Goal: Task Accomplishment & Management: Manage account settings

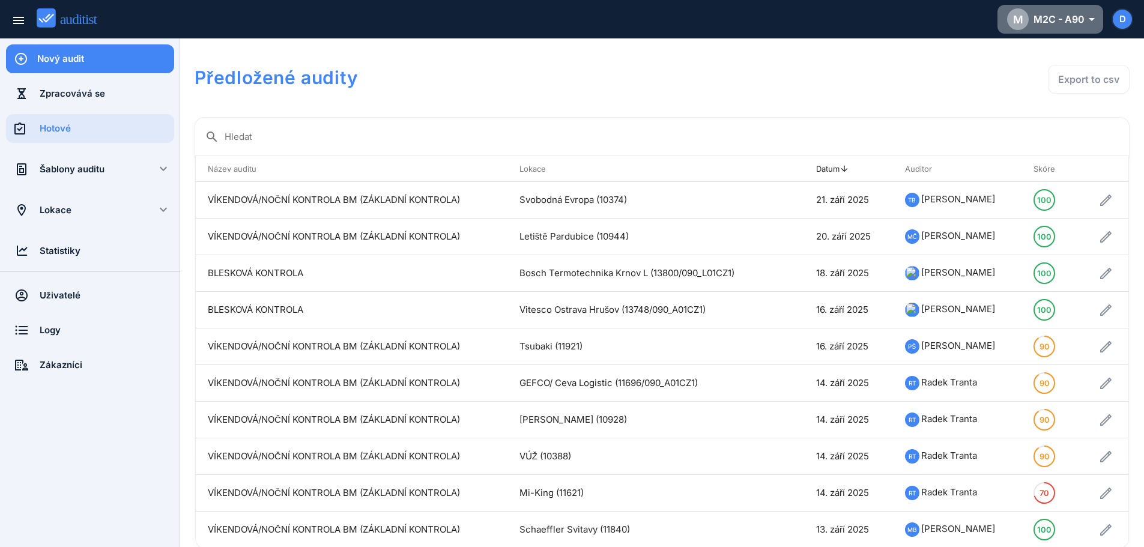
click at [1075, 31] on button "M M2C - A90 arrow_drop_down_outlined" at bounding box center [1051, 19] width 106 height 29
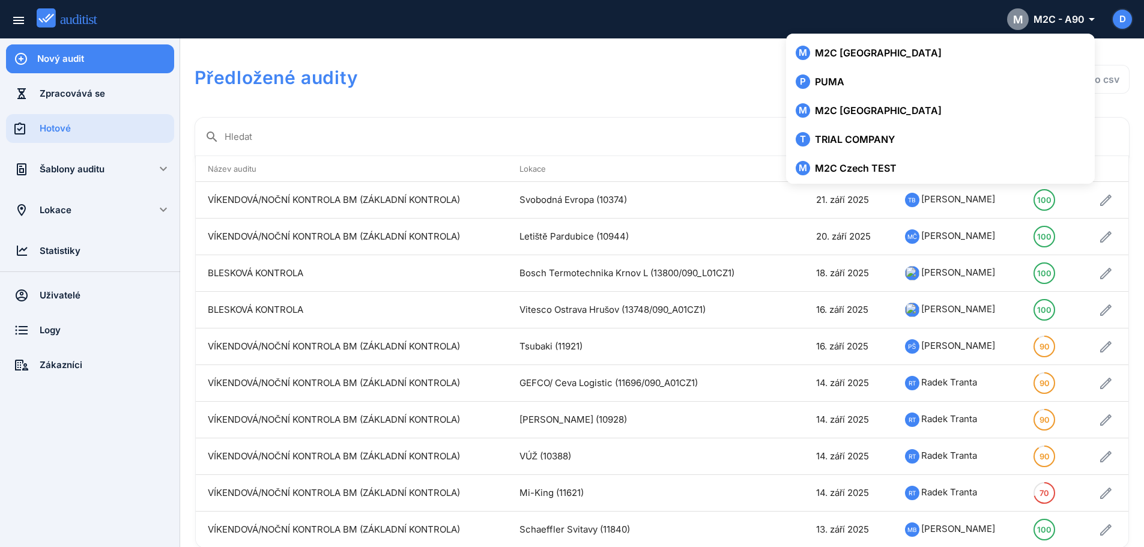
click at [502, 94] on div "Předložené audity Export to csv" at bounding box center [662, 80] width 935 height 55
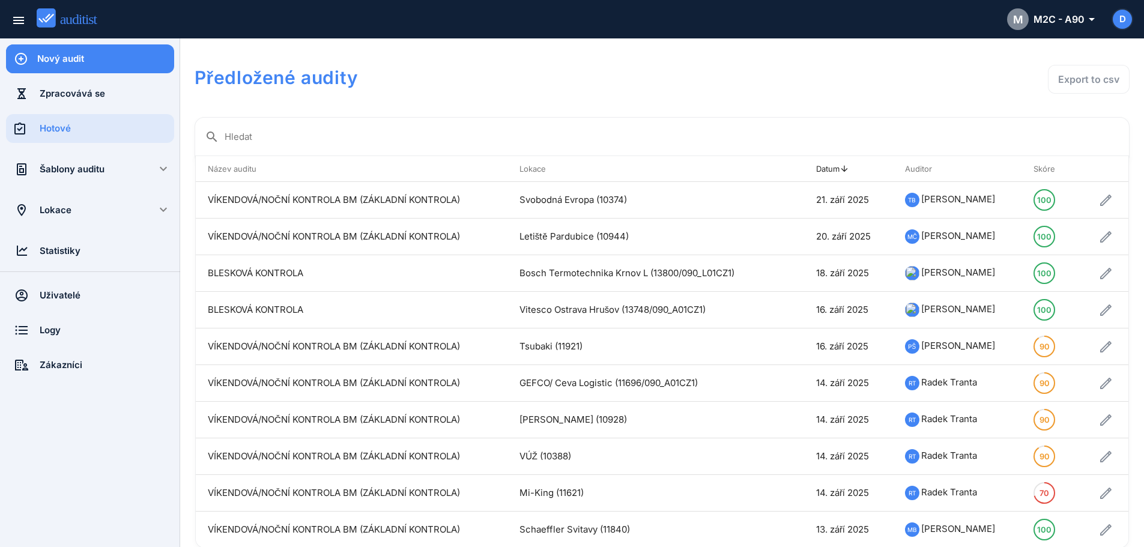
drag, startPoint x: 71, startPoint y: 197, endPoint x: 64, endPoint y: 216, distance: 20.3
click at [71, 197] on div "Lokace" at bounding box center [90, 210] width 101 height 29
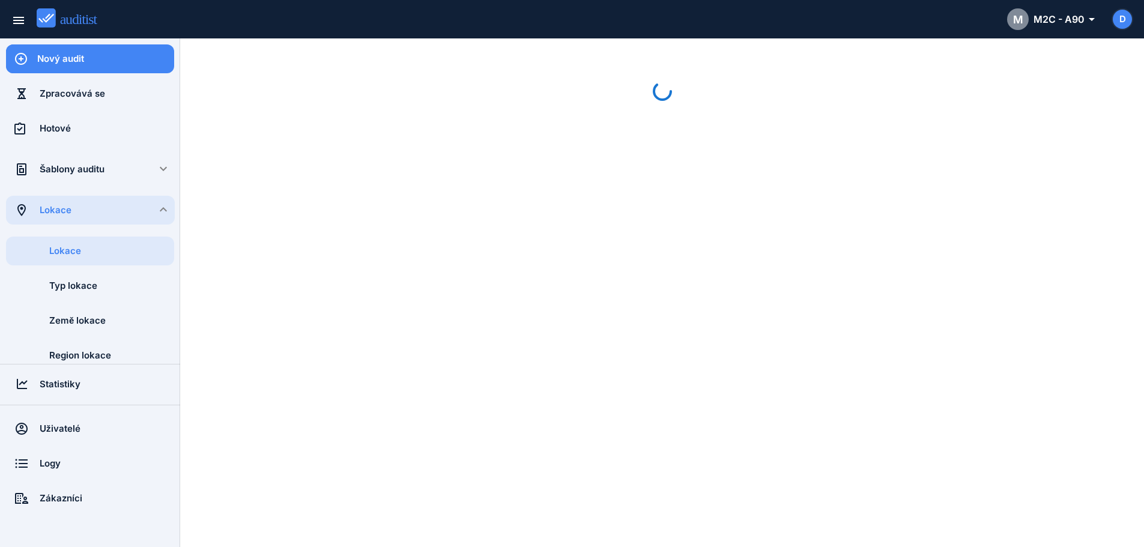
click at [64, 216] on div "Lokace" at bounding box center [107, 210] width 135 height 13
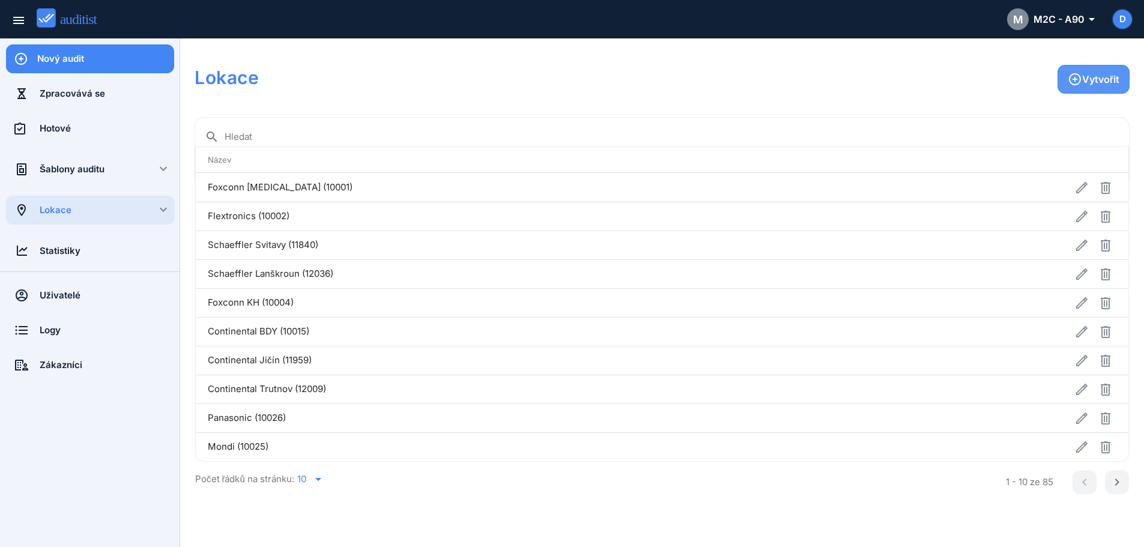
click at [1102, 70] on button "Vytvořit" at bounding box center [1094, 79] width 72 height 29
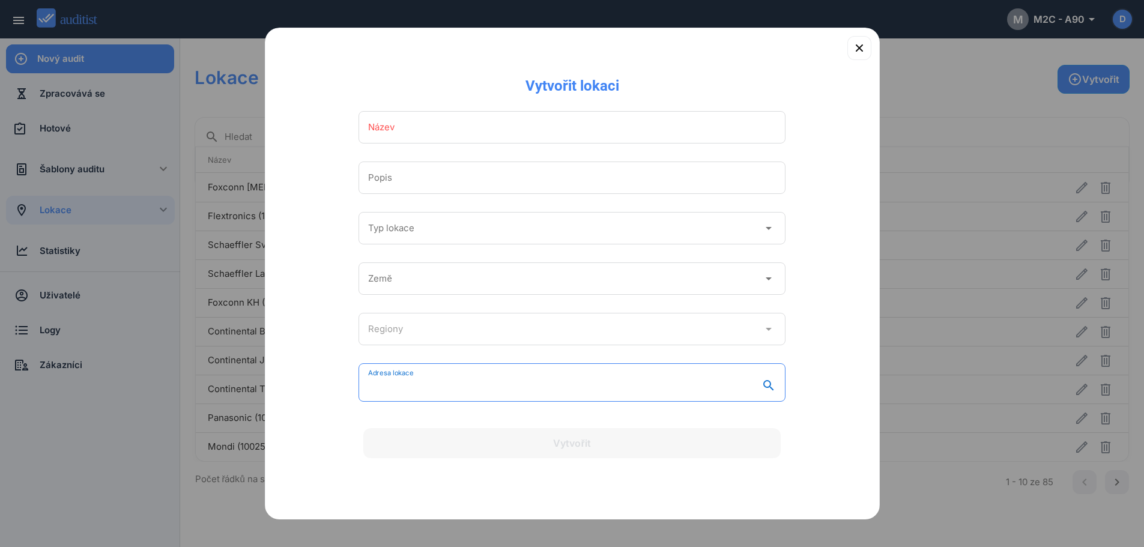
click at [506, 388] on input "Adresa lokace" at bounding box center [563, 385] width 390 height 19
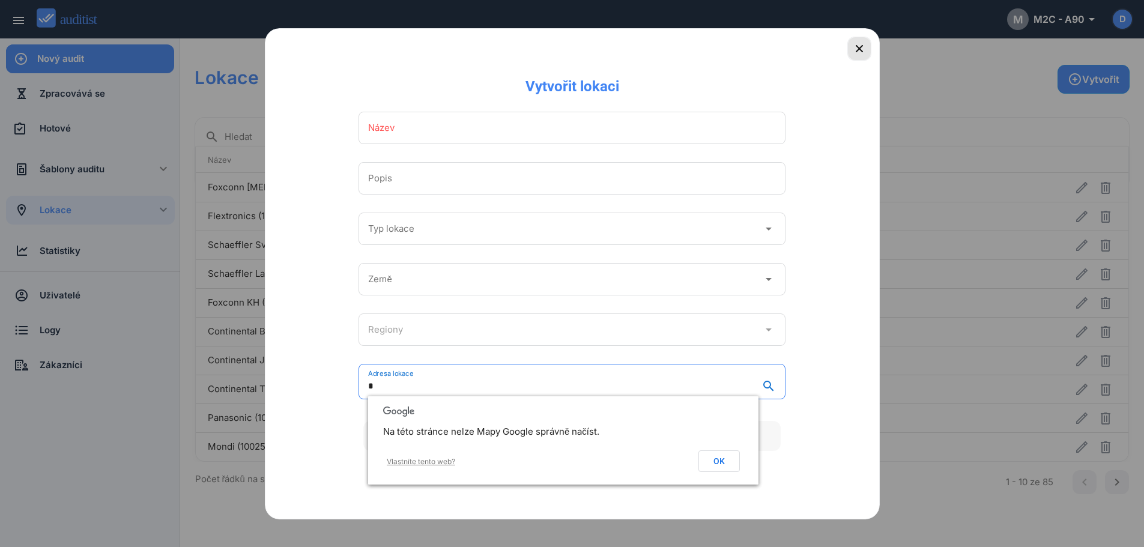
type input "*"
click at [870, 48] on div "button" at bounding box center [859, 48] width 24 height 14
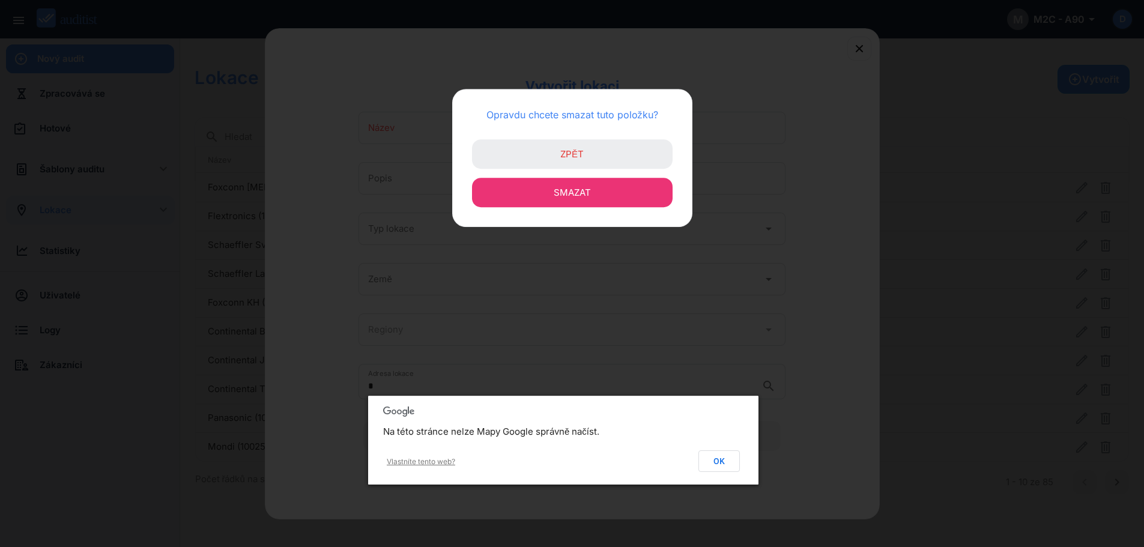
click at [611, 198] on button "Smazat" at bounding box center [572, 192] width 201 height 29
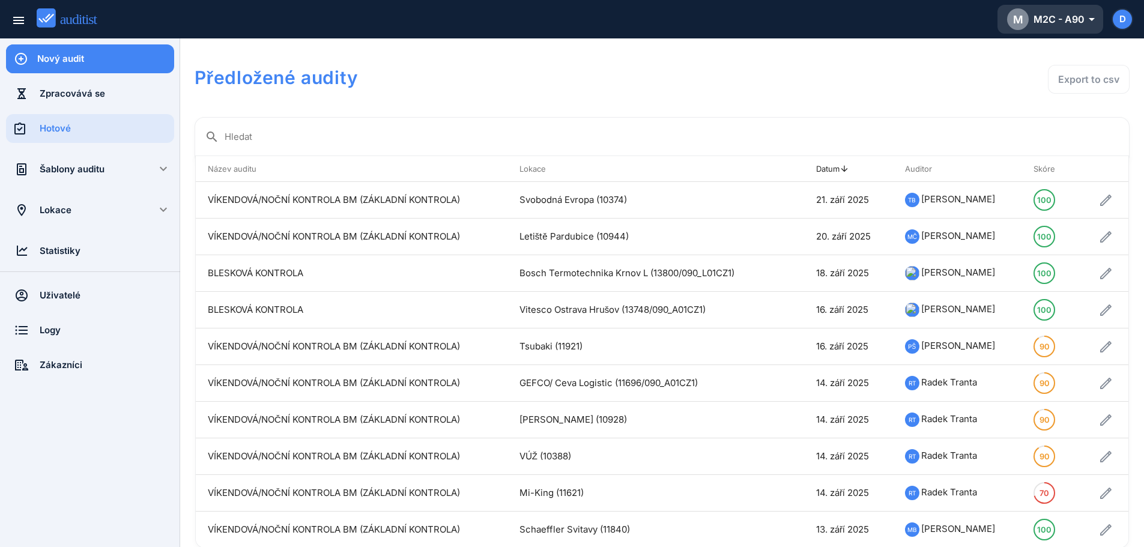
click at [1078, 25] on div "M M2C - A90 arrow_drop_down_outlined" at bounding box center [1050, 19] width 86 height 22
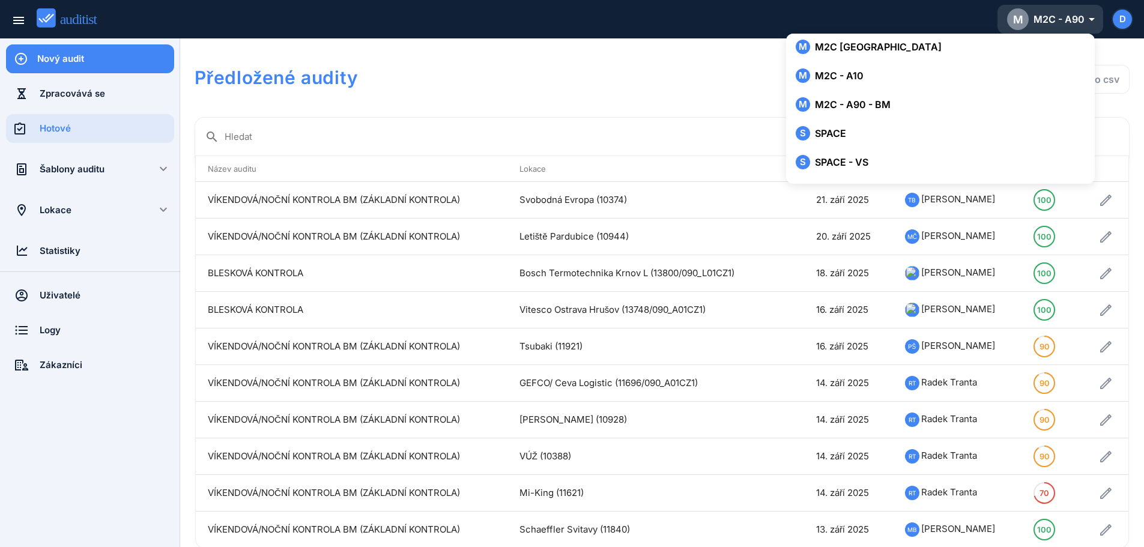
scroll to position [324, 0]
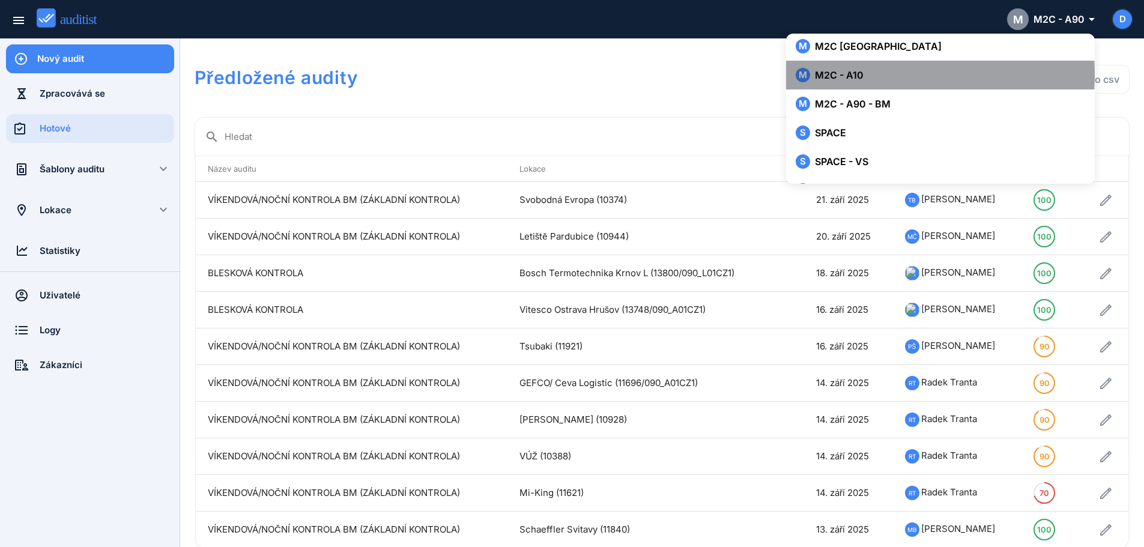
click at [859, 79] on div "M M2C - A10" at bounding box center [940, 75] width 289 height 14
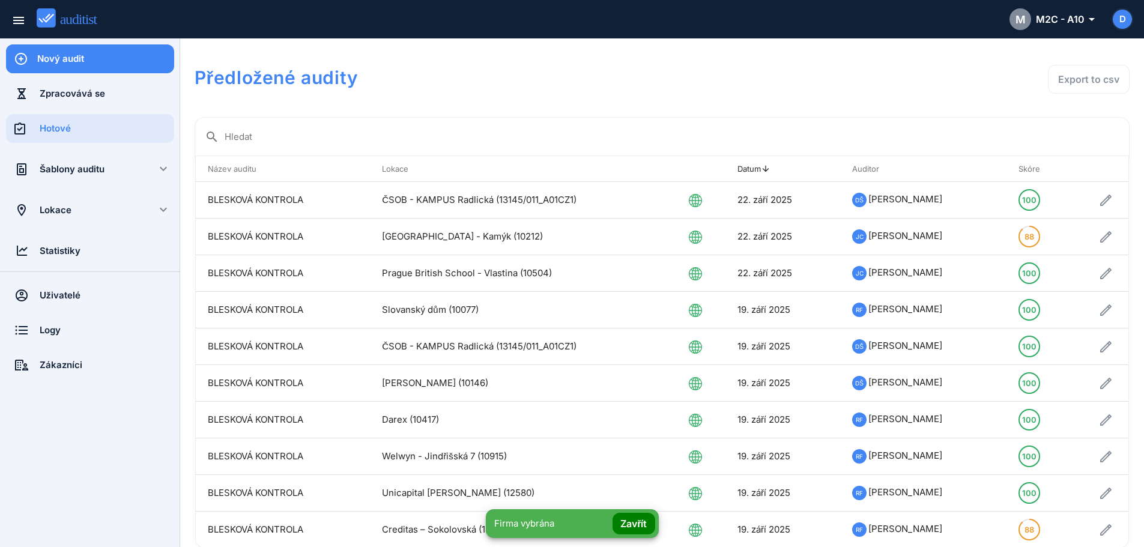
click at [55, 207] on div "Lokace" at bounding box center [90, 210] width 101 height 13
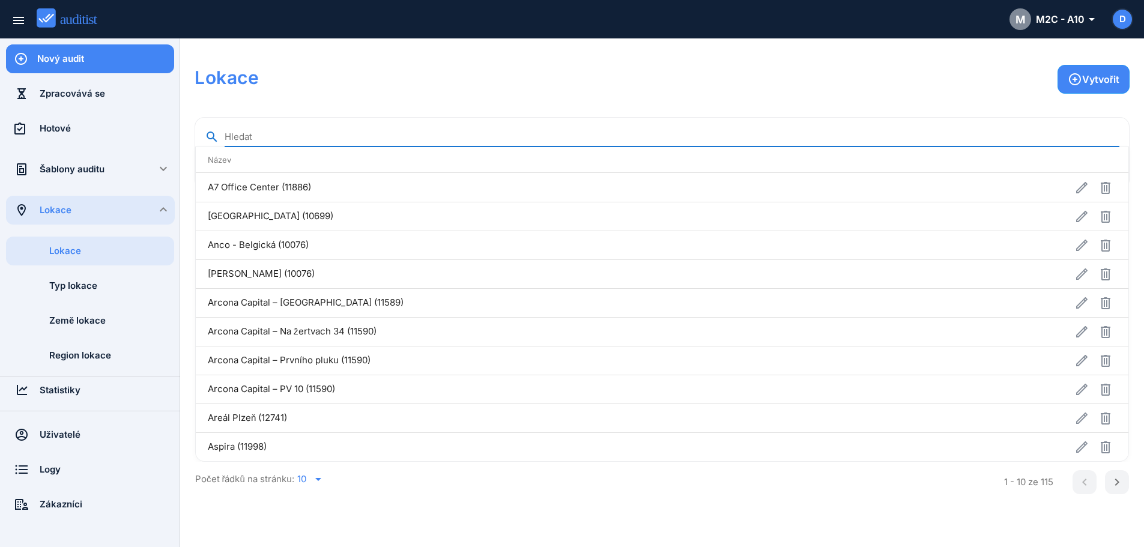
click at [260, 140] on input "Hledat" at bounding box center [672, 136] width 895 height 19
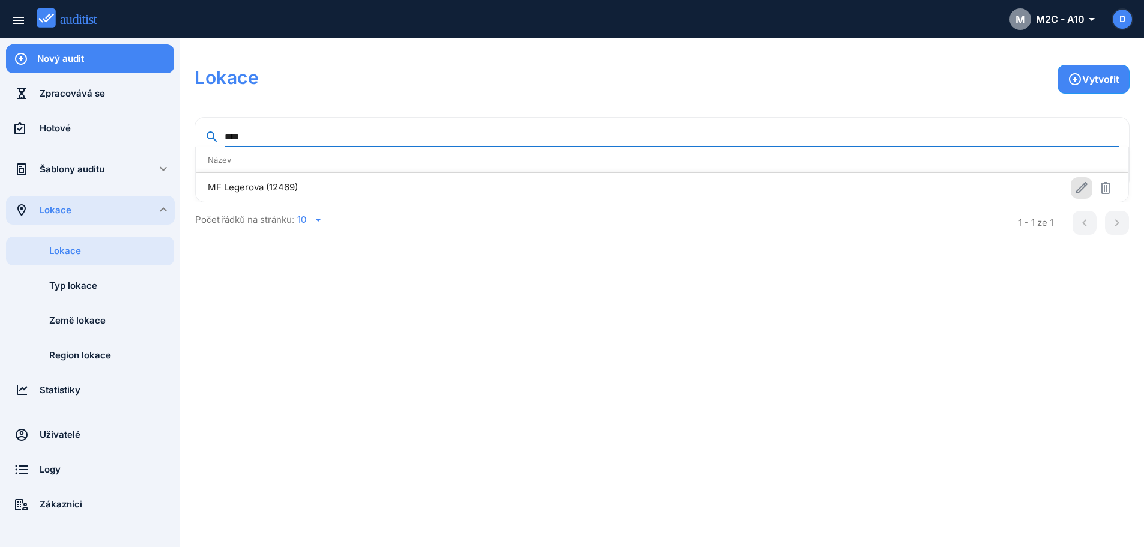
type input "****"
click at [1082, 185] on icon "button" at bounding box center [1082, 188] width 14 height 14
type input "**********"
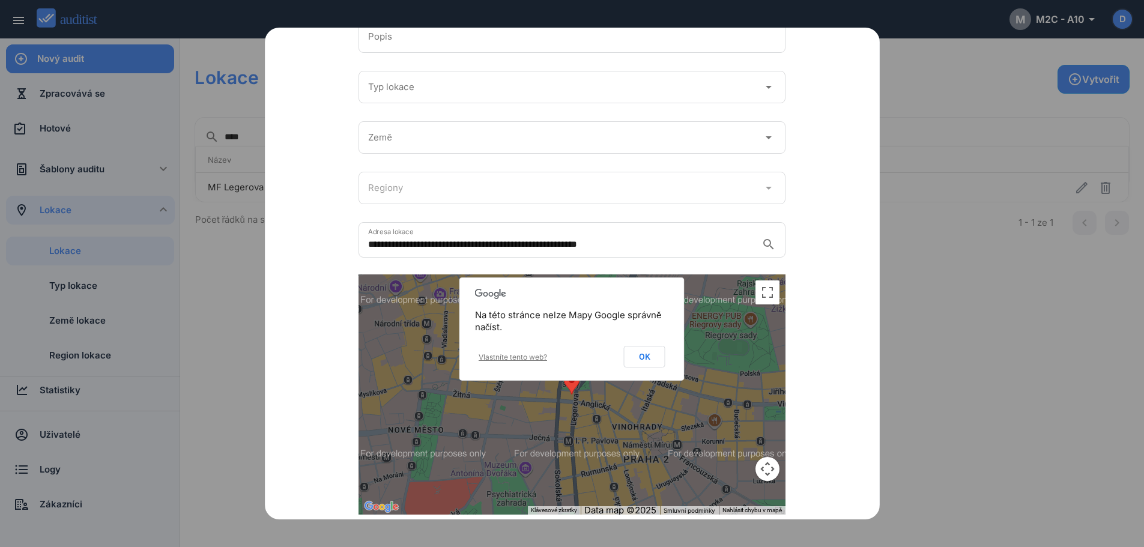
scroll to position [140, 0]
click at [645, 362] on button "OK" at bounding box center [644, 356] width 41 height 22
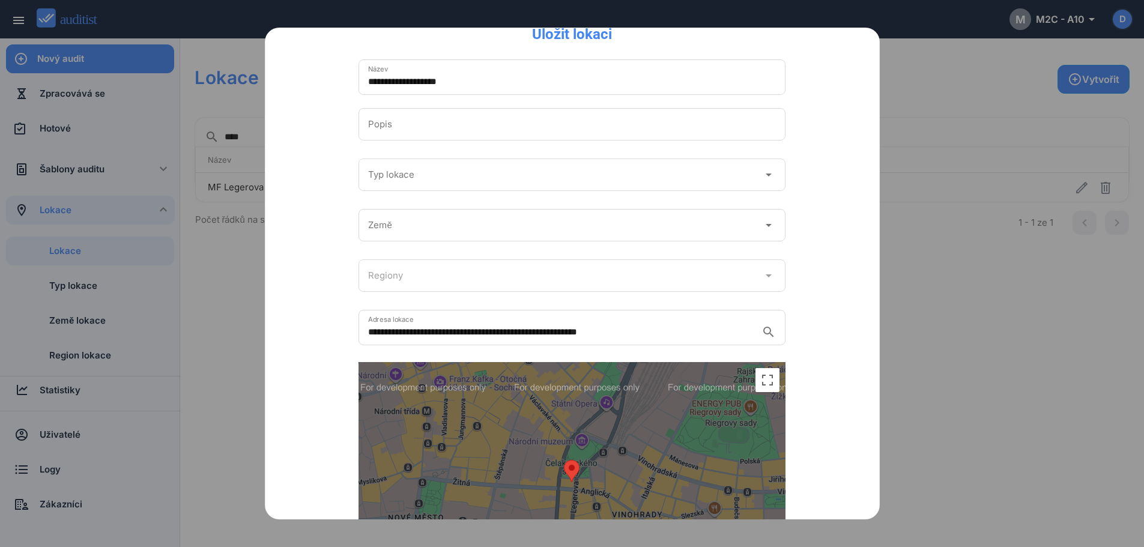
scroll to position [0, 0]
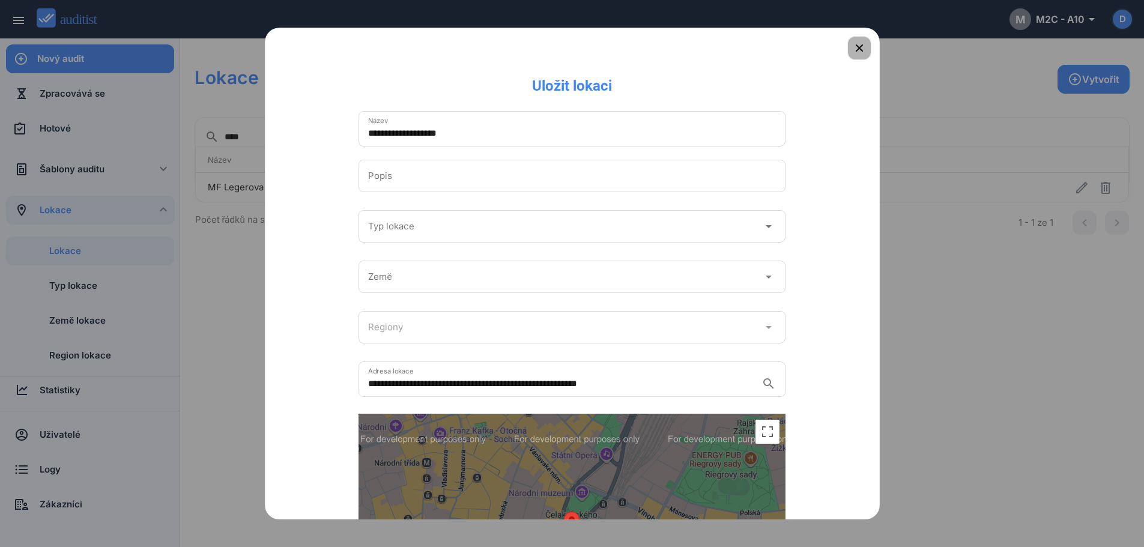
click at [856, 46] on icon "button" at bounding box center [859, 47] width 7 height 7
